Goal: Unclear

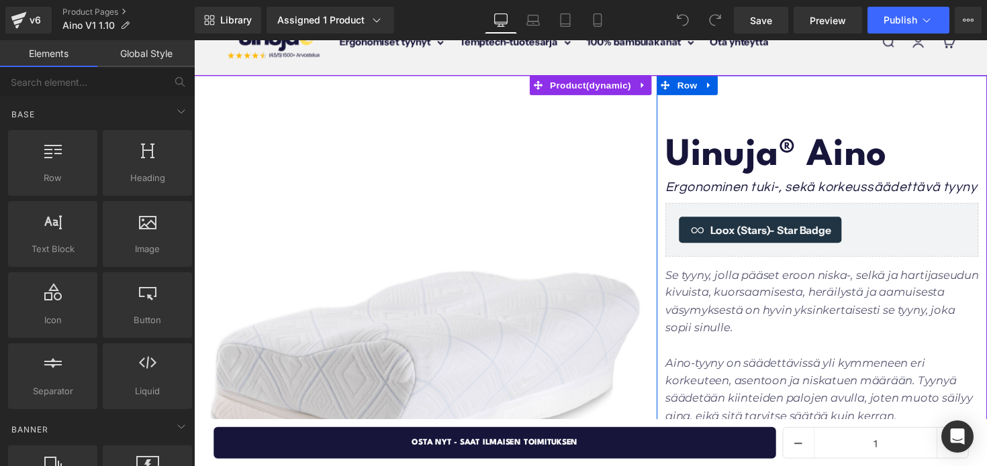
scroll to position [63, 0]
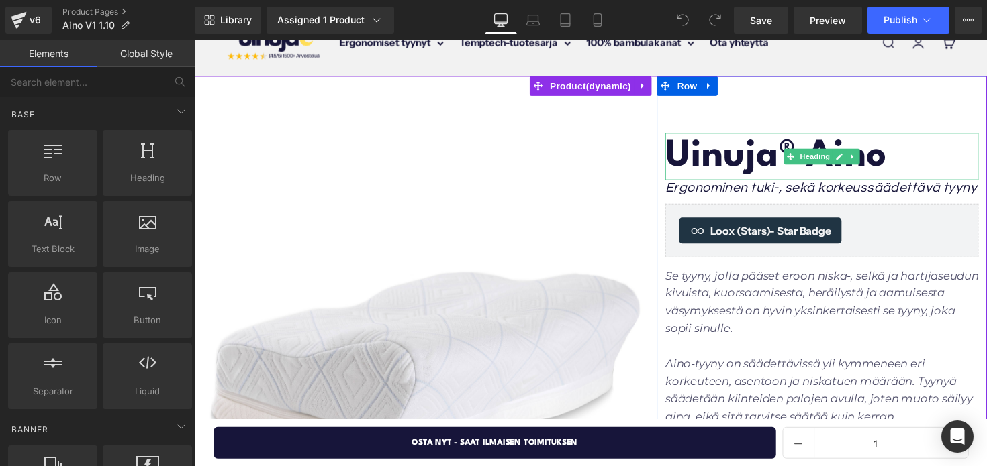
click at [746, 159] on strong "Uinuja® Aino" at bounding box center [789, 159] width 227 height 37
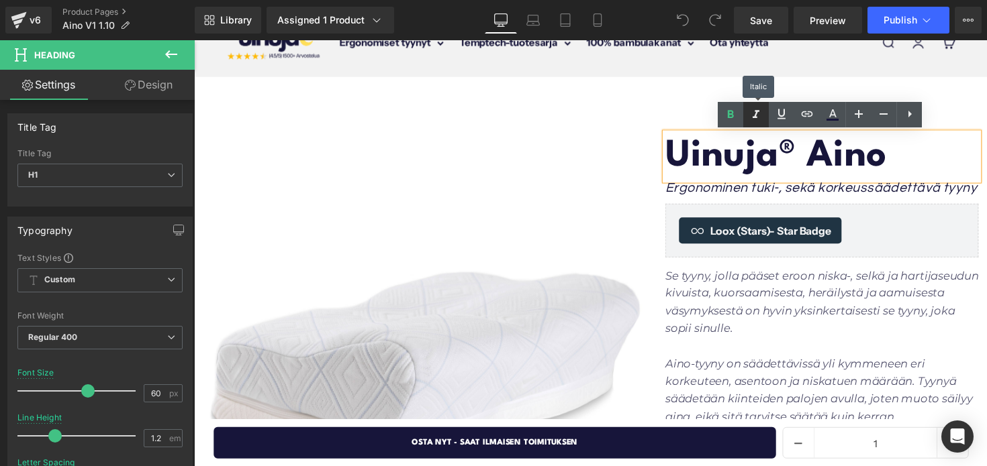
click at [756, 107] on icon at bounding box center [756, 115] width 16 height 16
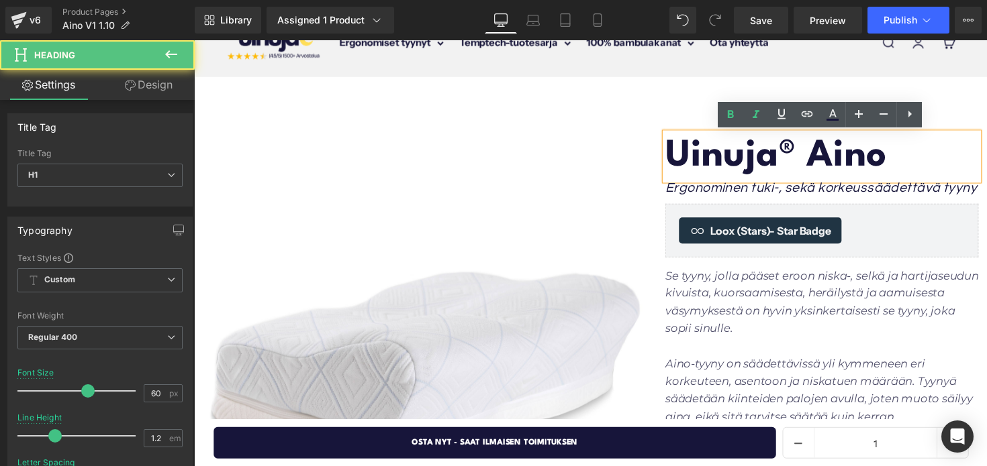
click at [764, 170] on strong "Uinuja® Aino" at bounding box center [789, 159] width 227 height 37
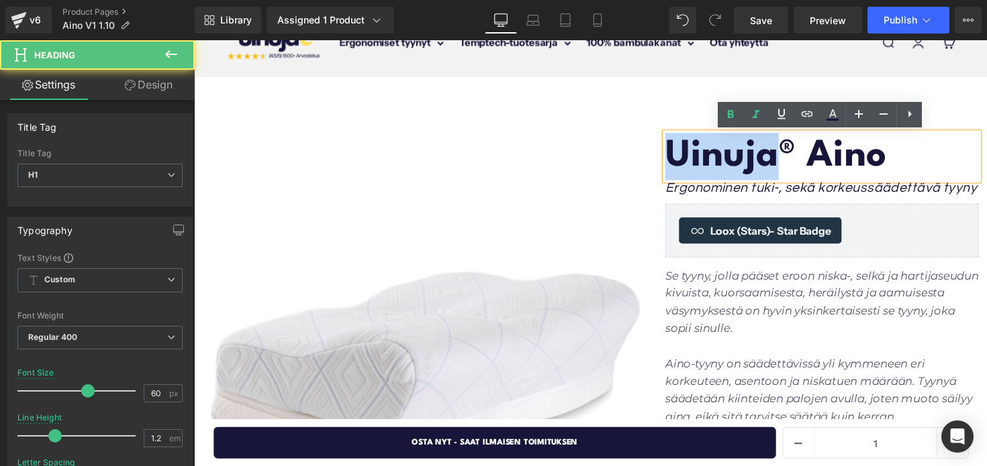
click at [764, 170] on strong "Uinuja® Aino" at bounding box center [789, 159] width 227 height 37
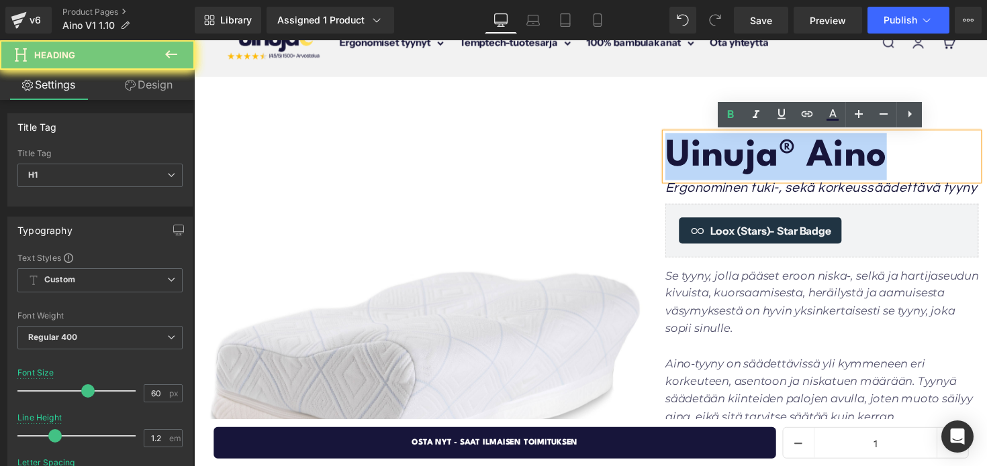
click at [764, 170] on strong "Uinuja® Aino" at bounding box center [789, 159] width 227 height 37
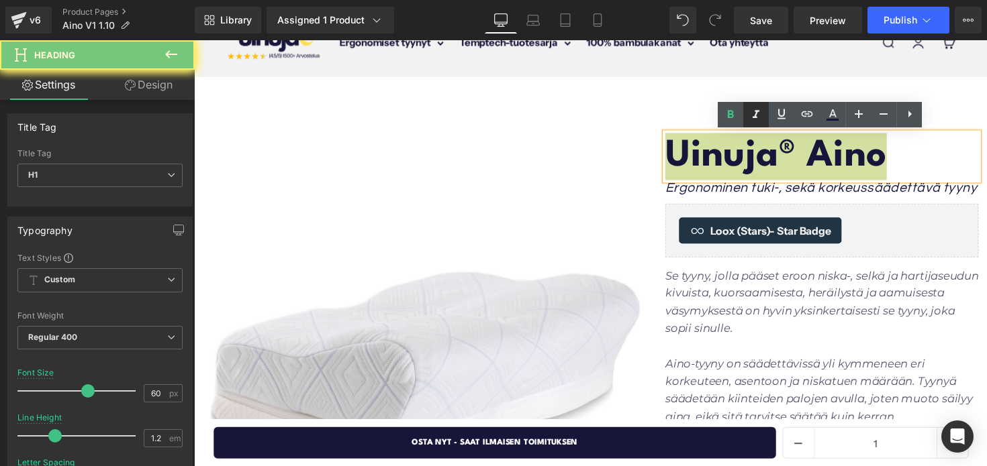
click at [758, 117] on icon at bounding box center [756, 115] width 16 height 16
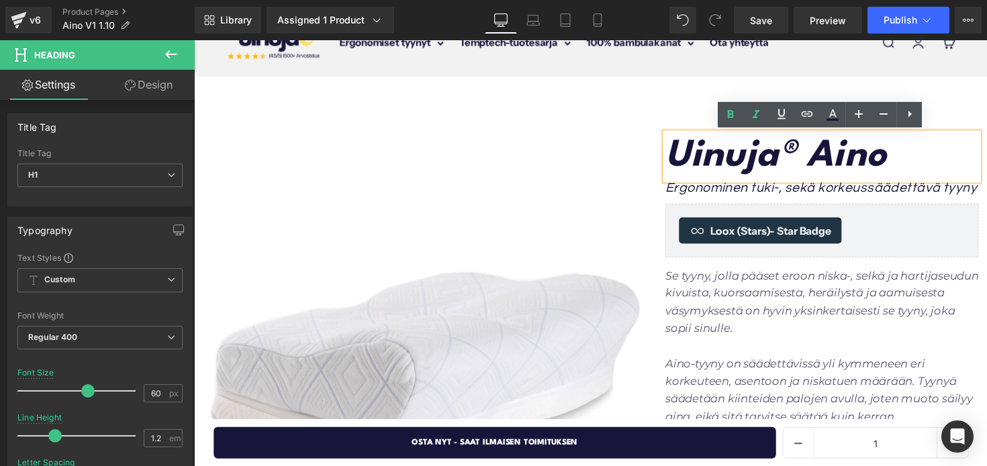
click at [766, 142] on icon "Uinuja® Aino" at bounding box center [789, 159] width 227 height 37
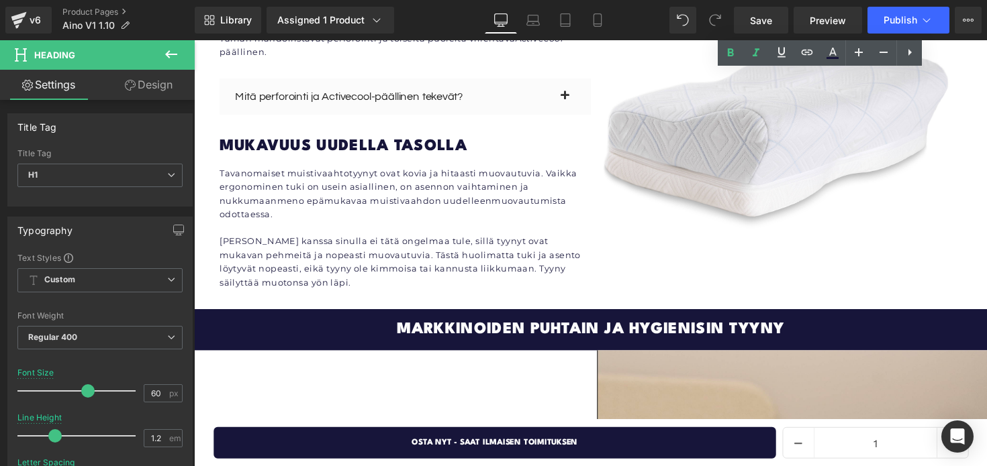
scroll to position [2431, 0]
